Goal: Task Accomplishment & Management: Manage account settings

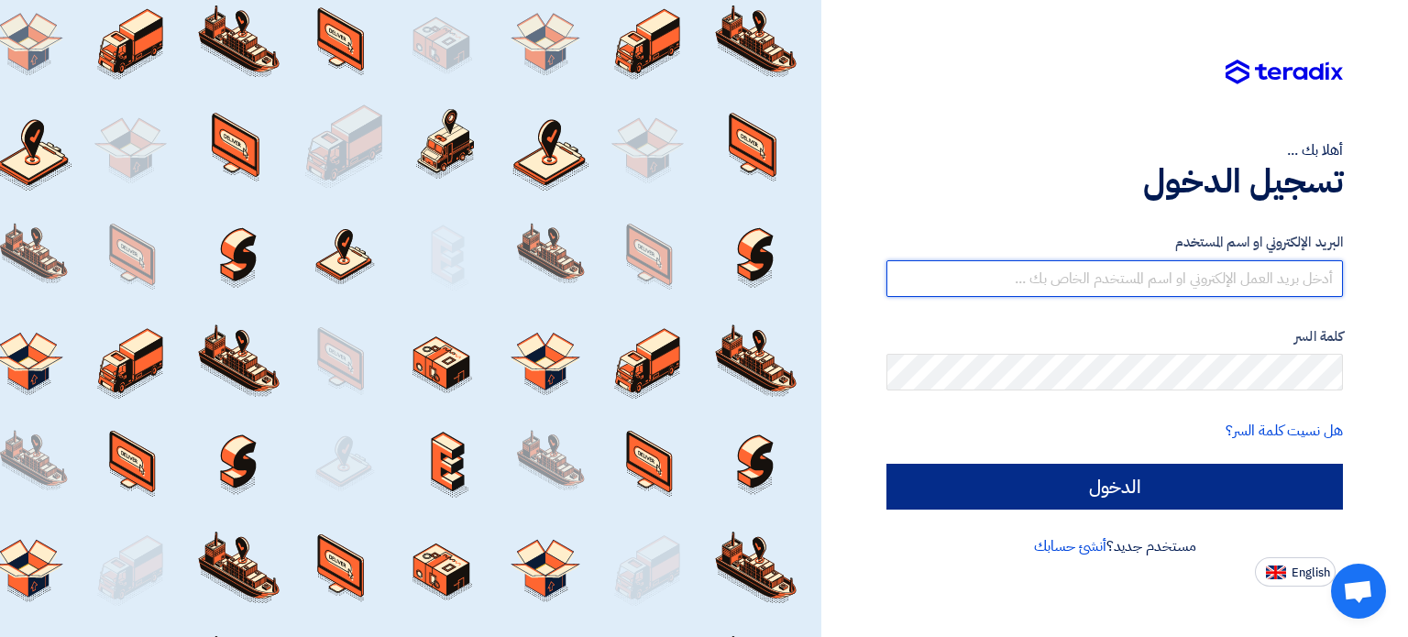
type input "[PERSON_NAME][EMAIL_ADDRESS][DOMAIN_NAME]"
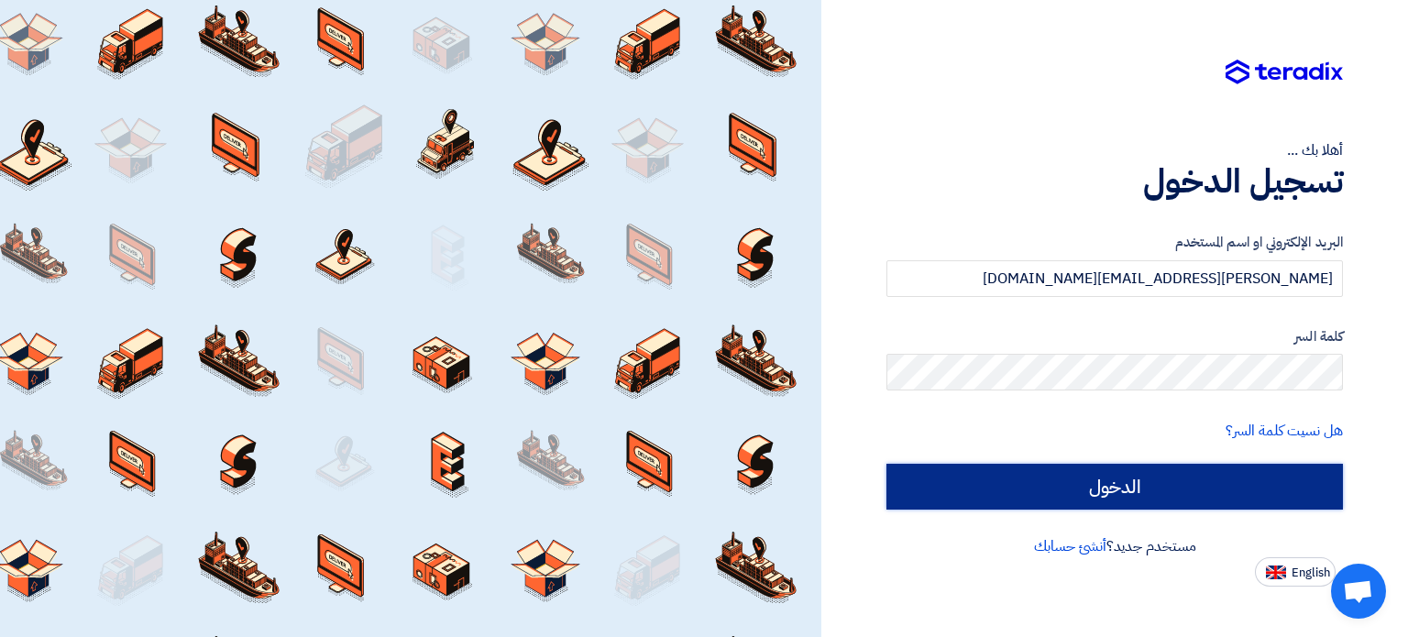
click at [1094, 473] on input "الدخول" at bounding box center [1114, 487] width 456 height 46
type input "Sign in"
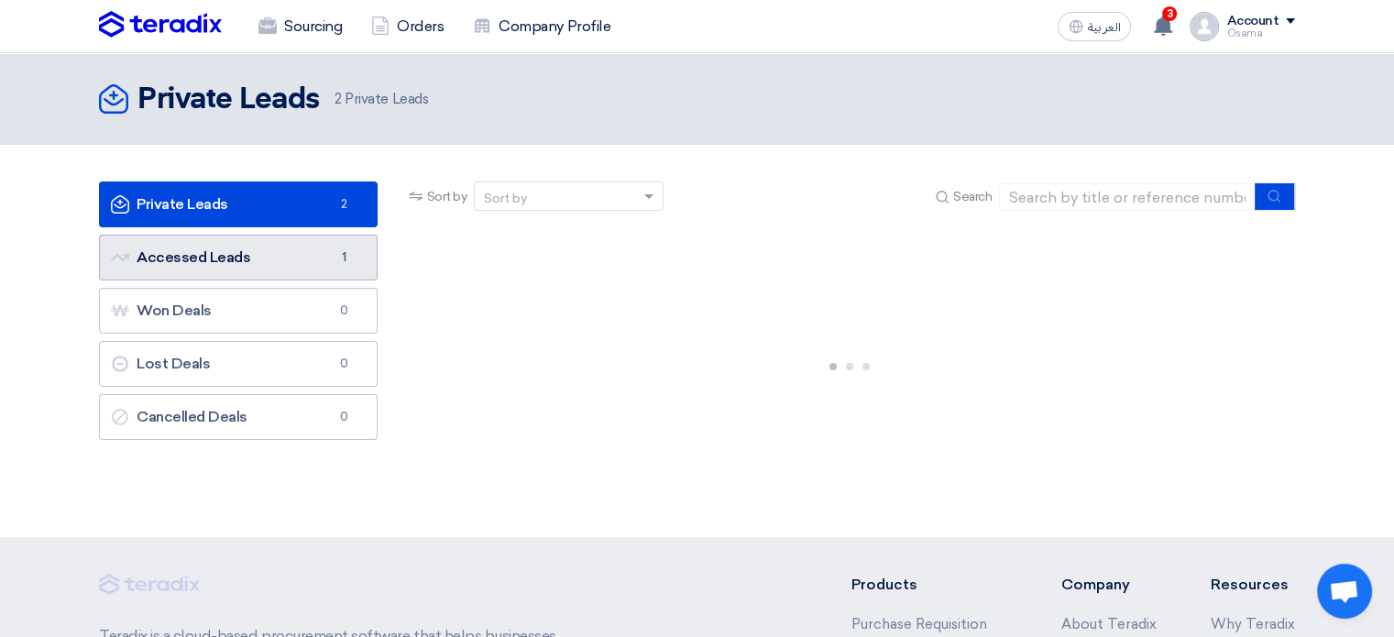
click at [258, 252] on link "Accessed Leads Accessed Leads 1" at bounding box center [238, 258] width 279 height 46
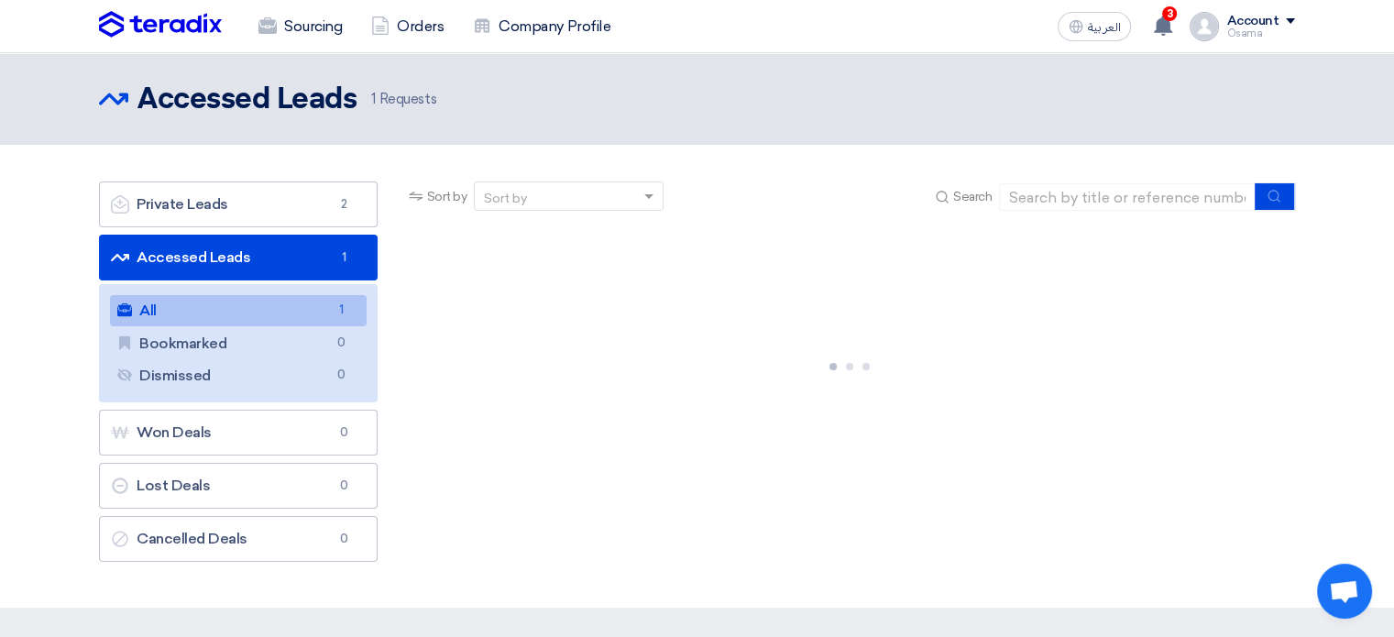
click at [255, 227] on ul "Private Leads Private Leads 2 Accessed Leads Accessed Leads 1 All All 1 Bookmar…" at bounding box center [238, 371] width 279 height 380
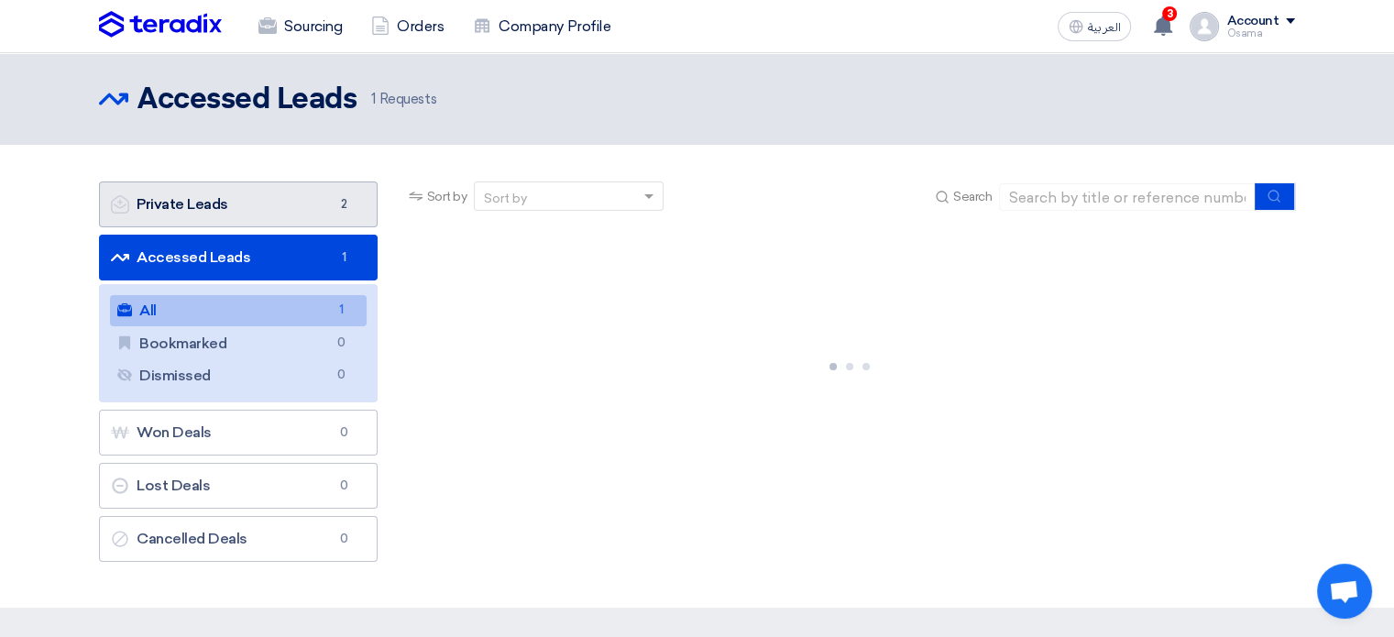
click at [261, 209] on link "Private Leads Private Leads 2" at bounding box center [238, 204] width 279 height 46
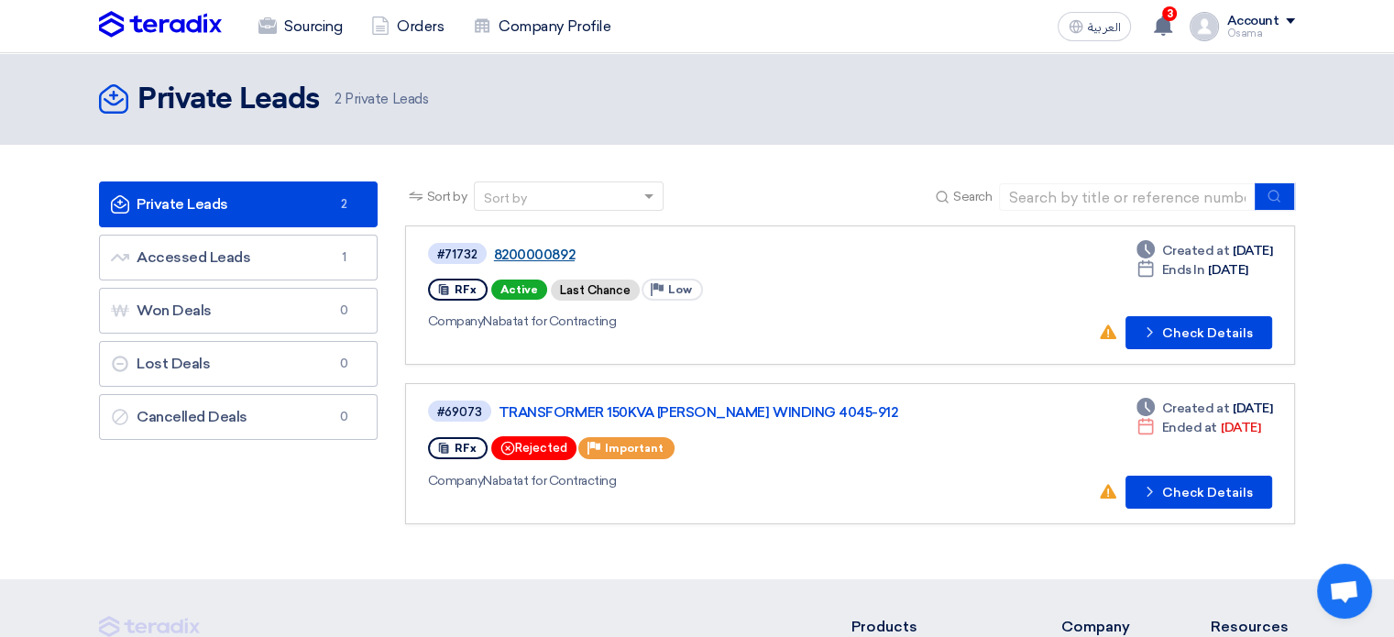
click at [554, 248] on link "8200000892" at bounding box center [723, 255] width 458 height 16
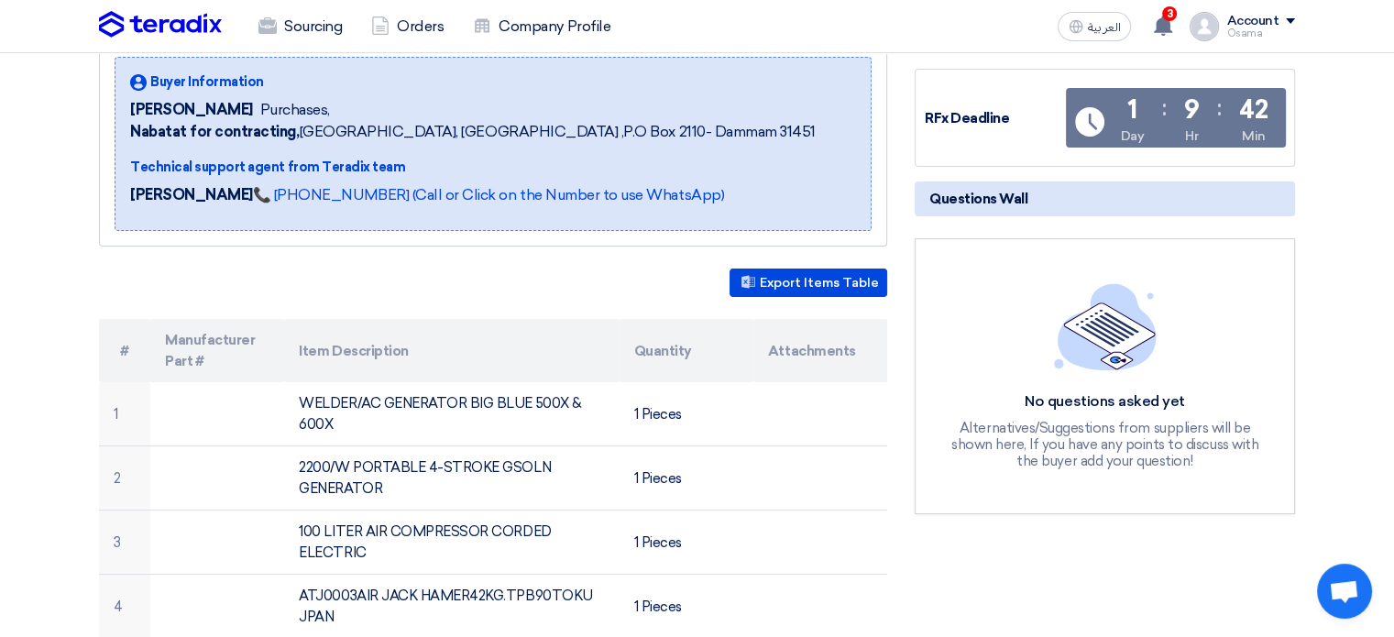
scroll to position [275, 0]
